Goal: Transaction & Acquisition: Purchase product/service

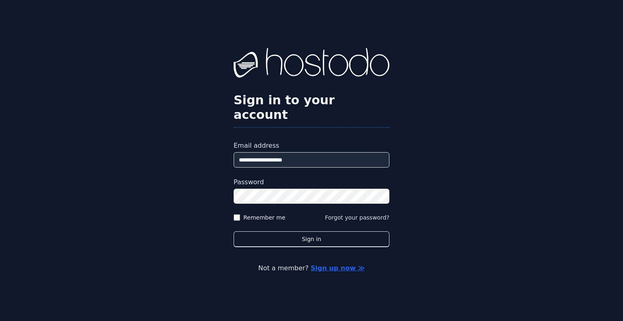
click at [234, 231] on button "Sign in" at bounding box center [312, 239] width 156 height 16
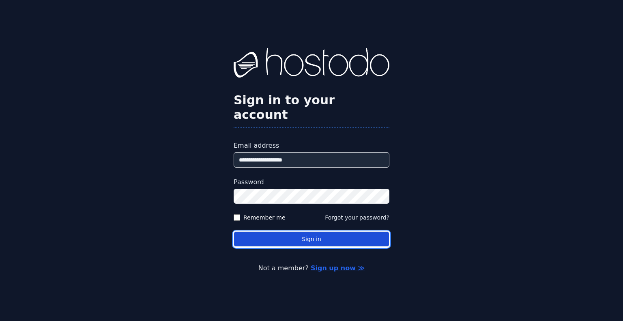
click at [324, 234] on button "Sign in" at bounding box center [312, 239] width 156 height 16
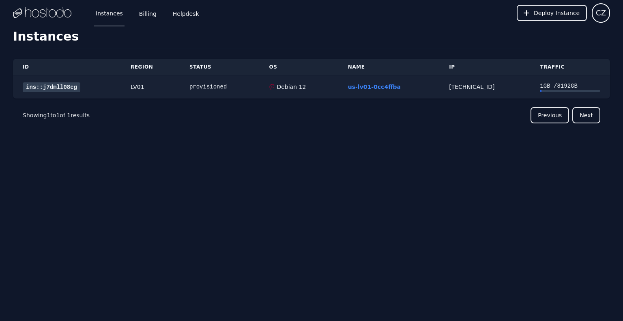
click at [45, 87] on link "ins::j7dmll08cg" at bounding box center [52, 87] width 58 height 10
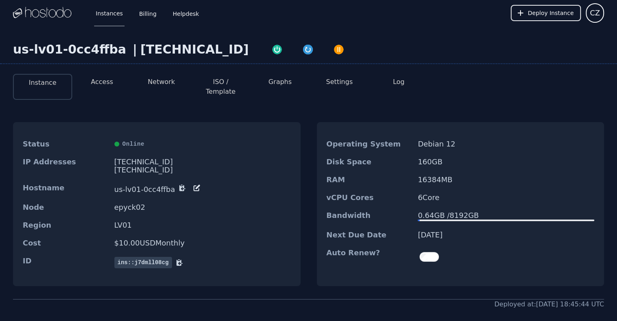
click at [94, 82] on button "Access" at bounding box center [102, 82] width 22 height 10
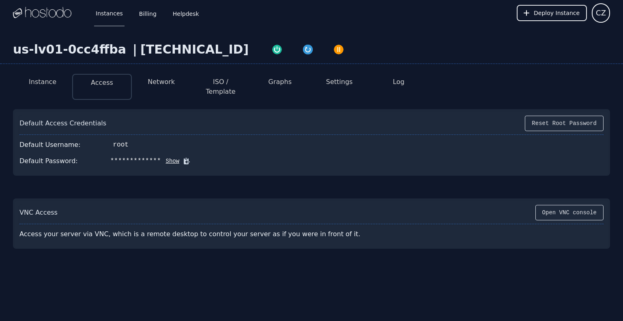
click at [167, 157] on button "Show" at bounding box center [170, 161] width 19 height 8
click at [117, 140] on div "root" at bounding box center [120, 145] width 15 height 10
click at [51, 85] on button "Instance" at bounding box center [43, 82] width 28 height 10
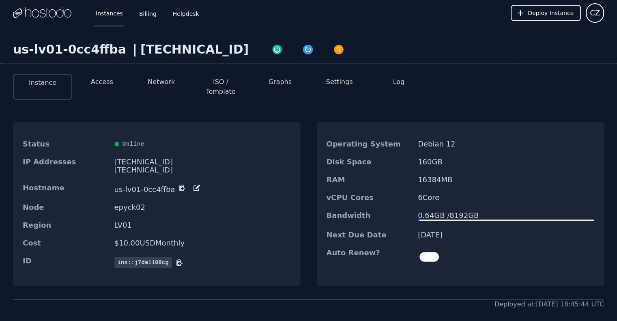
click at [155, 43] on div "[TECHNICAL_ID]" at bounding box center [194, 49] width 108 height 15
copy div "[TECHNICAL_ID]"
click at [588, 122] on div "Operating System Debian 12 Disk Space 160 GB RAM 16384 MB vCPU Cores 6 Core Ban…" at bounding box center [461, 204] width 288 height 164
click at [154, 16] on link "Billing" at bounding box center [148, 13] width 21 height 27
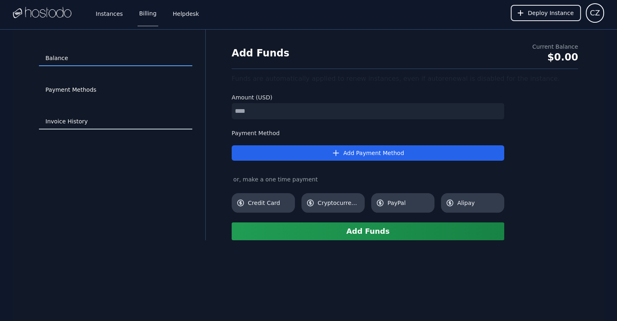
click at [87, 120] on link "Invoice History" at bounding box center [115, 121] width 153 height 15
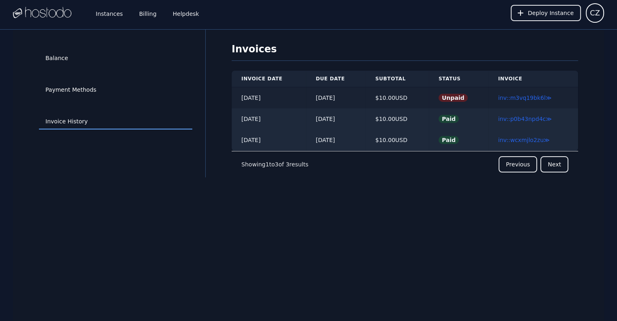
click at [454, 98] on span "Unpaid" at bounding box center [453, 98] width 29 height 8
click at [524, 98] on link "inv::m3vq19bk6l ≫" at bounding box center [525, 98] width 54 height 6
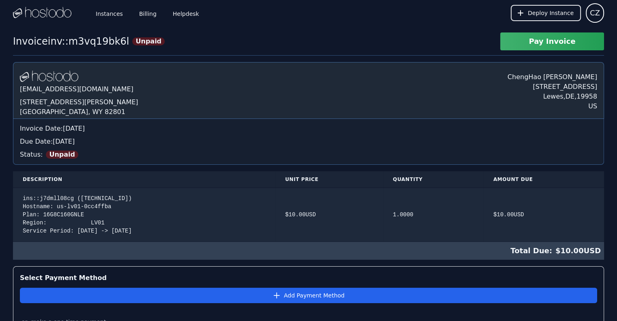
click at [538, 38] on button "Pay Invoice" at bounding box center [552, 41] width 104 height 18
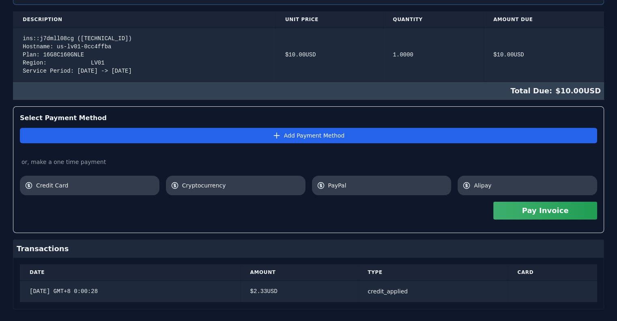
scroll to position [173, 0]
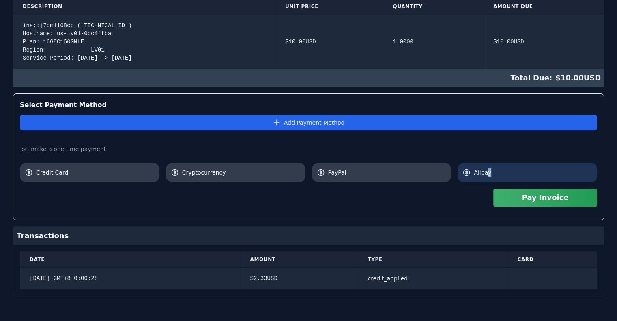
click at [489, 178] on link "Alipay" at bounding box center [528, 172] width 140 height 19
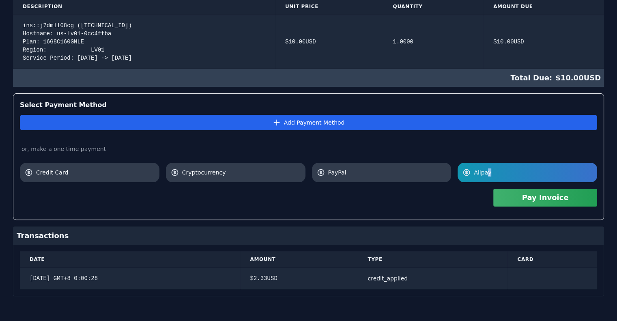
click at [525, 196] on button "Pay Invoice" at bounding box center [545, 198] width 104 height 18
click at [538, 195] on button "Pay Invoice" at bounding box center [545, 198] width 104 height 18
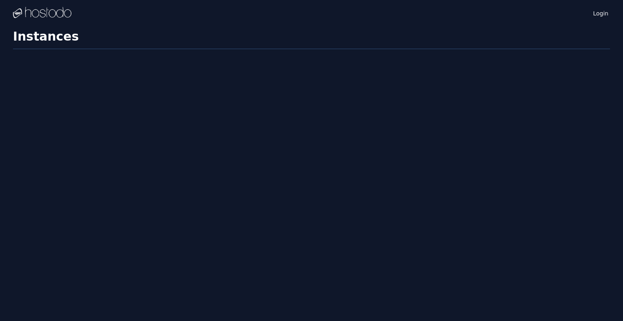
click at [329, 149] on div "Login Instances SSH Keys Billing Helpdesk Sign out Settings Instances" at bounding box center [311, 160] width 623 height 321
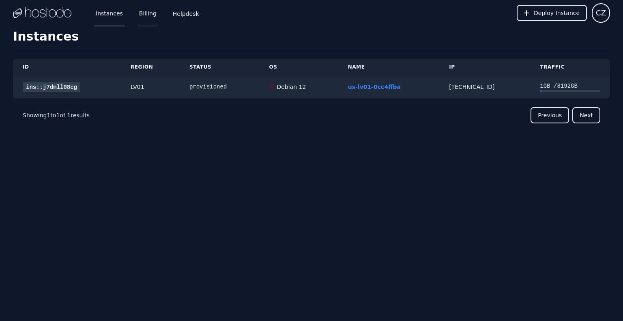
click at [151, 12] on link "Billing" at bounding box center [148, 13] width 21 height 27
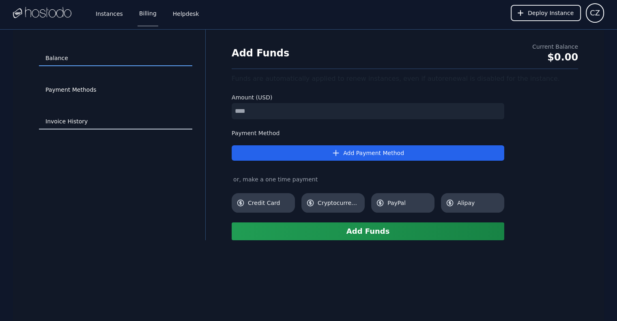
click at [73, 118] on link "Invoice History" at bounding box center [115, 121] width 153 height 15
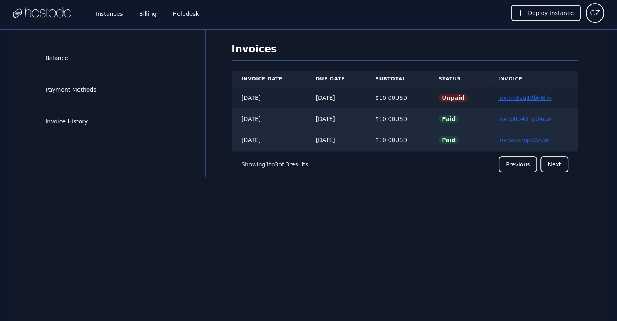
click at [527, 97] on link "inv::m3vq19bk6l ≫" at bounding box center [525, 98] width 54 height 6
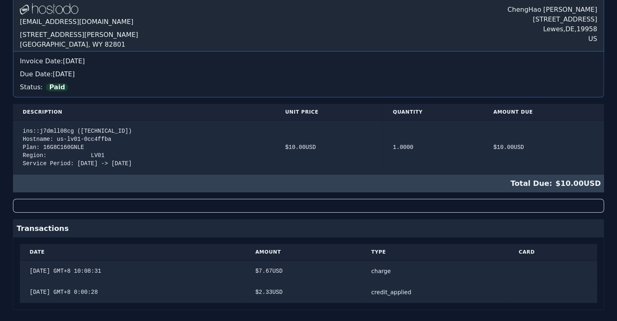
scroll to position [76, 0]
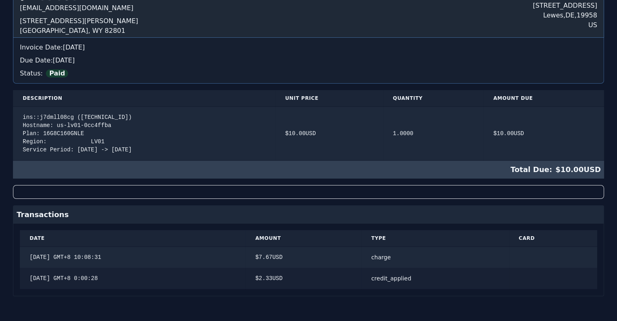
click at [414, 277] on div "credit_applied" at bounding box center [435, 278] width 128 height 8
click at [407, 278] on div "credit_applied" at bounding box center [435, 278] width 128 height 8
click at [403, 278] on div "credit_applied" at bounding box center [435, 278] width 128 height 8
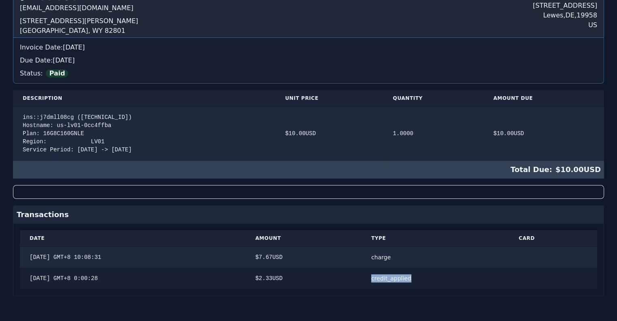
click at [403, 278] on div "credit_applied" at bounding box center [435, 278] width 128 height 8
click at [428, 282] on td "credit_applied" at bounding box center [436, 279] width 148 height 22
drag, startPoint x: 426, startPoint y: 279, endPoint x: 371, endPoint y: 275, distance: 55.8
click at [371, 275] on td "credit_applied" at bounding box center [436, 279] width 148 height 22
drag, startPoint x: 347, startPoint y: 274, endPoint x: 337, endPoint y: 274, distance: 9.3
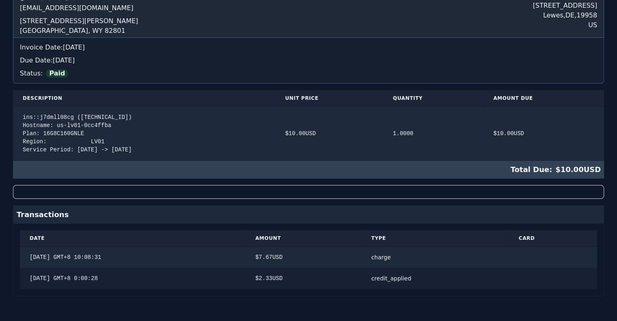
click at [347, 274] on div "$ 2.33 USD" at bounding box center [303, 278] width 97 height 8
click at [245, 278] on td "2025/9/11 GMT+8 0:00:28" at bounding box center [133, 279] width 226 height 22
click at [272, 274] on div "$ 2.33 USD" at bounding box center [303, 278] width 97 height 8
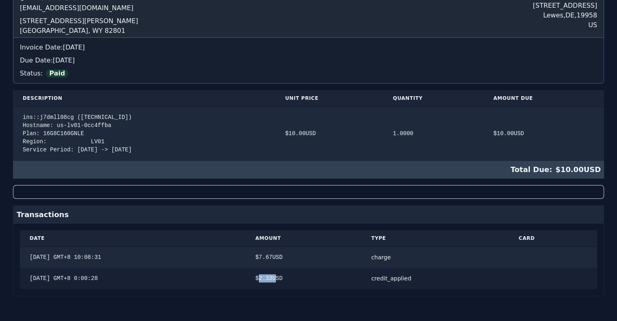
click at [272, 274] on div "$ 2.33 USD" at bounding box center [303, 278] width 97 height 8
click at [233, 271] on td "2025/9/11 GMT+8 0:00:28" at bounding box center [133, 279] width 226 height 22
click at [277, 258] on div "$ 7.67 USD" at bounding box center [303, 257] width 97 height 8
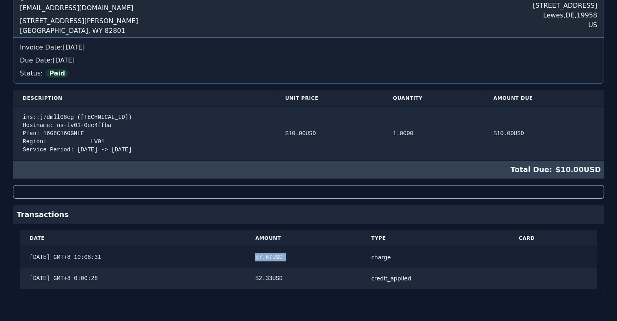
click at [277, 258] on div "$ 7.67 USD" at bounding box center [303, 257] width 97 height 8
click at [279, 259] on div "$ 7.67 USD" at bounding box center [303, 257] width 97 height 8
click at [390, 255] on div "charge" at bounding box center [435, 257] width 128 height 8
click at [383, 265] on td "charge" at bounding box center [436, 258] width 148 height 22
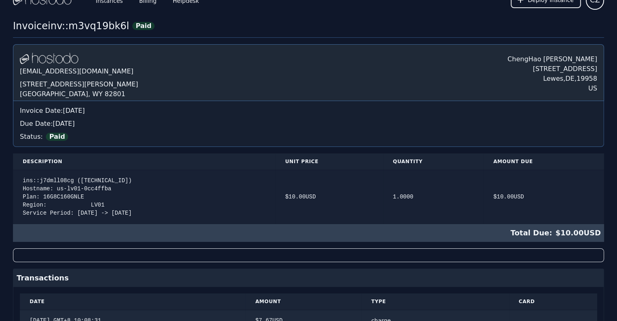
scroll to position [0, 0]
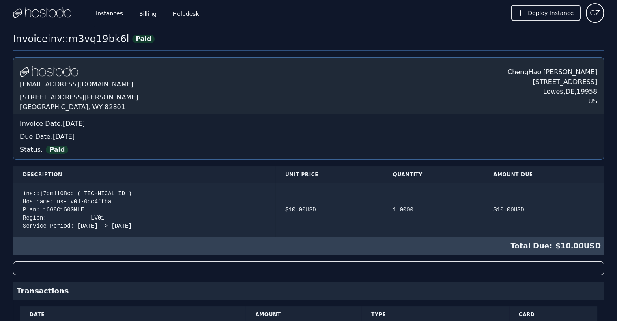
click at [112, 13] on link "Instances" at bounding box center [109, 13] width 30 height 27
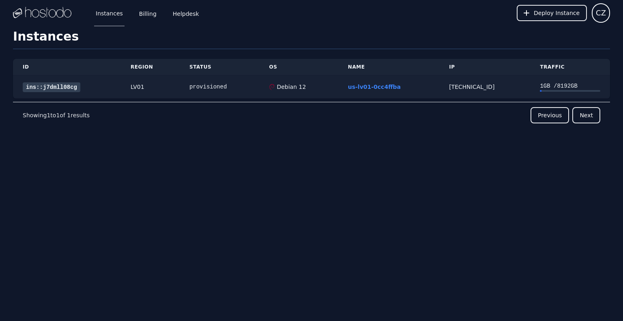
click at [62, 84] on link "ins::j7dmll08cg" at bounding box center [52, 87] width 58 height 10
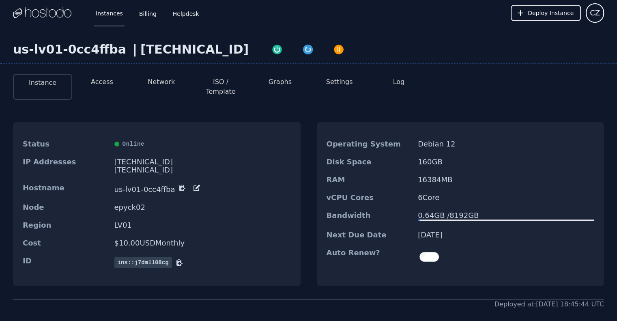
click at [99, 84] on button "Access" at bounding box center [102, 82] width 22 height 10
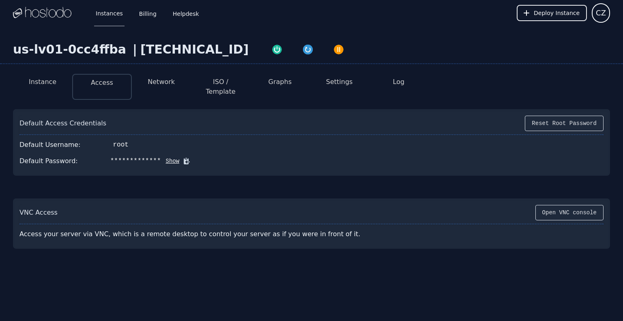
click at [39, 86] on button "Instance" at bounding box center [43, 82] width 28 height 10
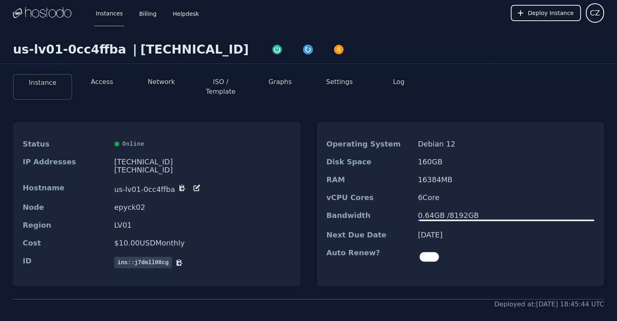
click at [155, 54] on div "[TECHNICAL_ID]" at bounding box center [194, 49] width 108 height 15
copy div "[TECHNICAL_ID]"
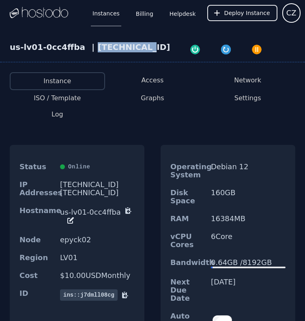
copy div "[TECHNICAL_ID]"
click at [140, 30] on div "us-lv01-0cc4ffba | [TECHNICAL_ID] Instance Access Network ISO / Template Graphs…" at bounding box center [152, 238] width 305 height 424
click at [126, 44] on div "[TECHNICAL_ID]" at bounding box center [134, 48] width 72 height 13
copy div "[TECHNICAL_ID]"
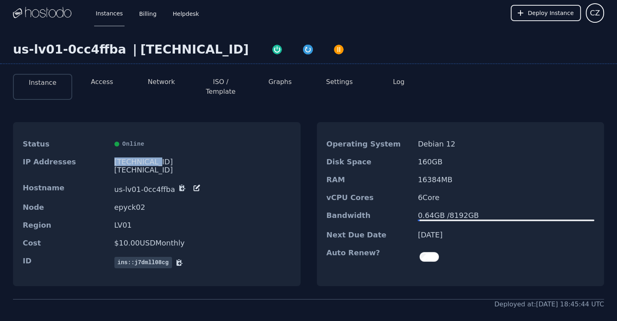
click at [140, 158] on div "[TECHNICAL_ID]" at bounding box center [202, 162] width 177 height 8
copy div "[TECHNICAL_ID]"
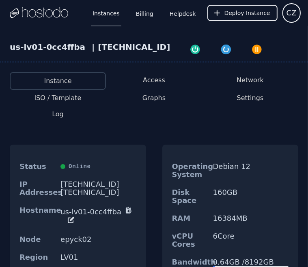
click at [135, 47] on div "[TECHNICAL_ID]" at bounding box center [134, 48] width 72 height 13
copy div "[TECHNICAL_ID]"
click at [234, 55] on div at bounding box center [226, 48] width 112 height 13
click at [147, 47] on div "[TECHNICAL_ID]" at bounding box center [134, 48] width 72 height 13
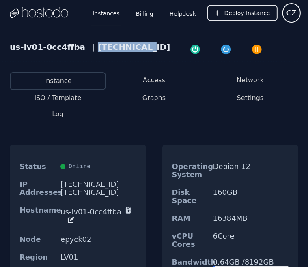
click at [147, 47] on div "[TECHNICAL_ID]" at bounding box center [134, 48] width 72 height 13
copy div "[TECHNICAL_ID]"
